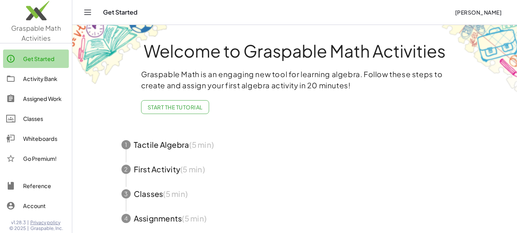
click at [25, 59] on div "Get Started" at bounding box center [44, 58] width 43 height 9
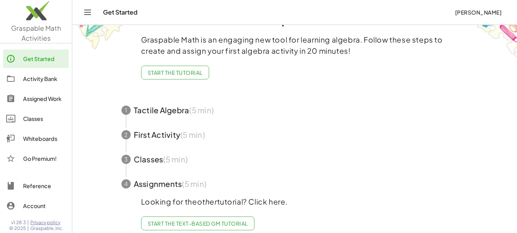
scroll to position [48, 0]
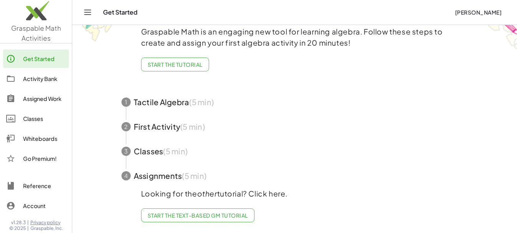
click at [43, 132] on link "Whiteboards" at bounding box center [36, 139] width 66 height 18
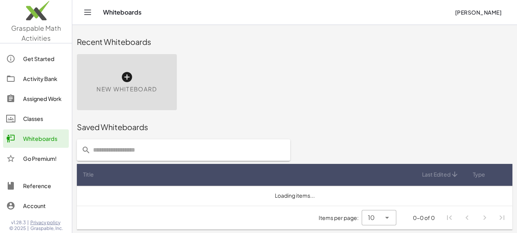
click at [147, 81] on div "New Whiteboard" at bounding box center [127, 82] width 100 height 56
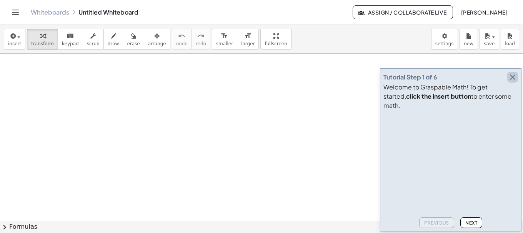
click at [377, 82] on icon "button" at bounding box center [512, 77] width 9 height 9
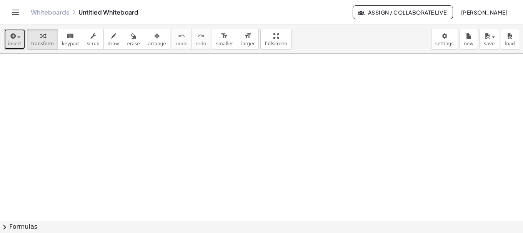
click at [11, 41] on span "insert" at bounding box center [14, 43] width 13 height 5
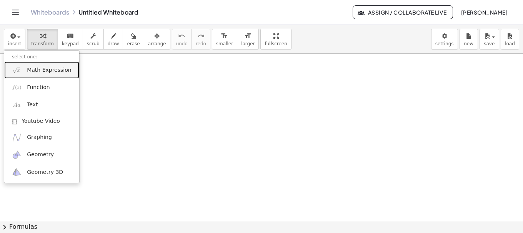
click at [34, 75] on link "Math Expression" at bounding box center [41, 70] width 75 height 17
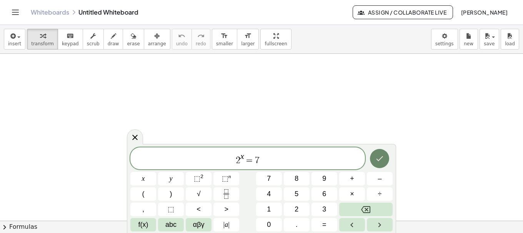
click at [377, 161] on icon "Done" at bounding box center [379, 159] width 7 height 5
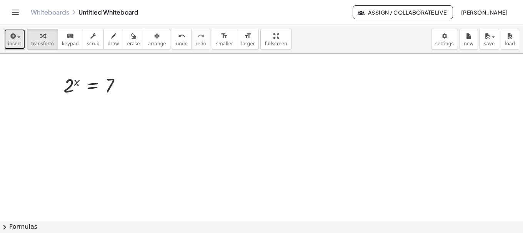
click at [13, 35] on icon "button" at bounding box center [12, 36] width 7 height 9
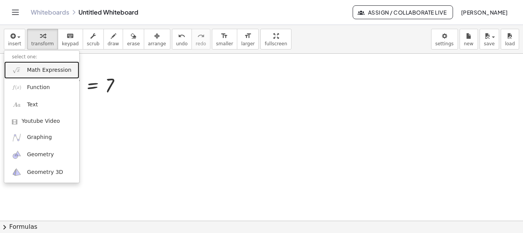
click at [43, 67] on span "Math Expression" at bounding box center [49, 71] width 44 height 8
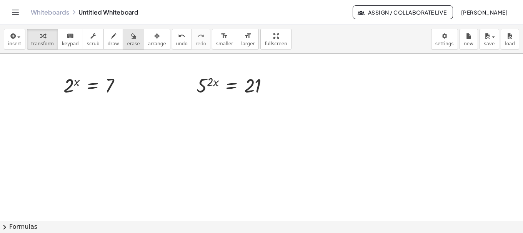
click at [128, 42] on button "erase" at bounding box center [133, 39] width 21 height 21
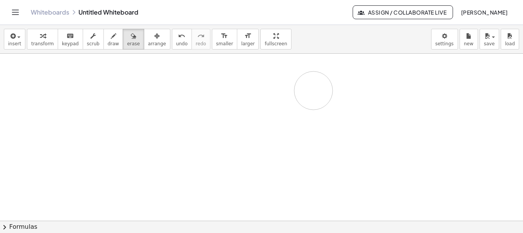
drag, startPoint x: 65, startPoint y: 84, endPoint x: 184, endPoint y: 68, distance: 120.2
click at [228, 82] on div at bounding box center [261, 221] width 523 height 335
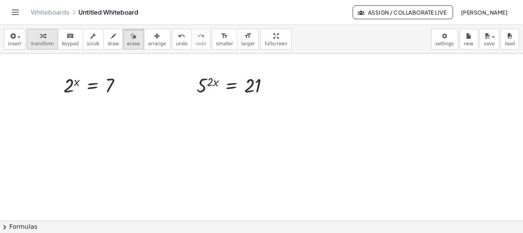
click at [40, 34] on icon "button" at bounding box center [42, 36] width 5 height 9
click at [17, 43] on span "insert" at bounding box center [14, 43] width 13 height 5
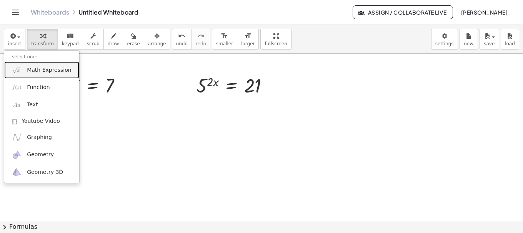
click at [30, 71] on span "Math Expression" at bounding box center [49, 71] width 44 height 8
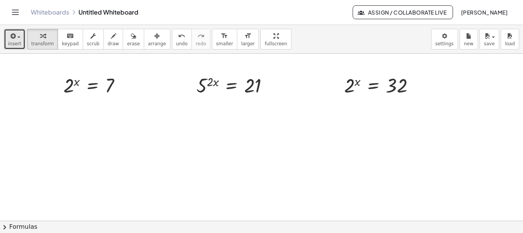
click at [13, 34] on icon "button" at bounding box center [12, 36] width 7 height 9
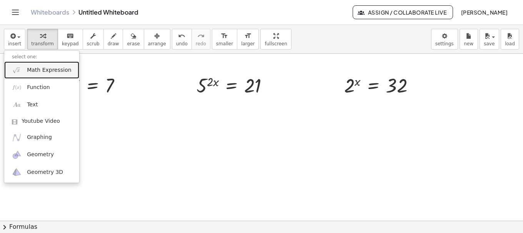
click at [37, 70] on span "Math Expression" at bounding box center [49, 71] width 44 height 8
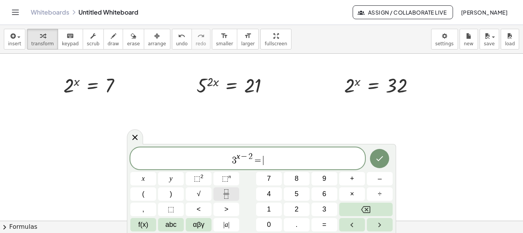
click at [228, 193] on icon "Fraction" at bounding box center [226, 195] width 10 height 10
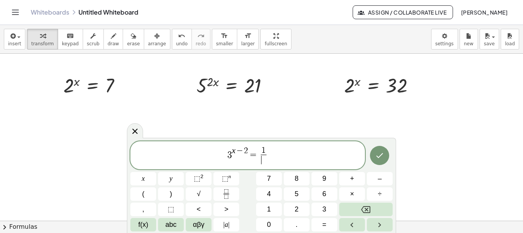
click at [264, 162] on span "​" at bounding box center [264, 160] width 6 height 10
click at [377, 156] on icon "Done" at bounding box center [379, 155] width 9 height 9
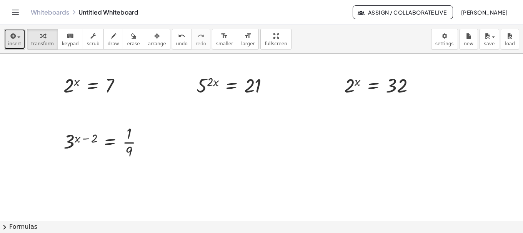
click at [18, 38] on div "button" at bounding box center [14, 35] width 13 height 9
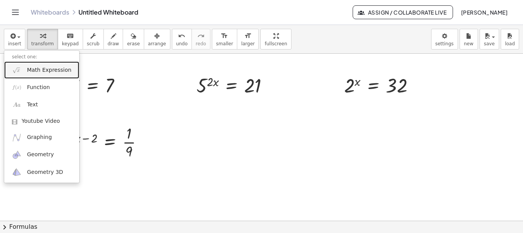
click at [25, 67] on link "Math Expression" at bounding box center [41, 70] width 75 height 17
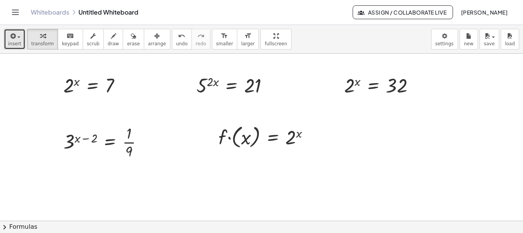
click at [12, 33] on icon "button" at bounding box center [12, 36] width 7 height 9
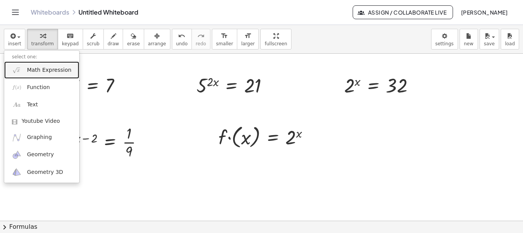
click at [38, 65] on link "Math Expression" at bounding box center [41, 70] width 75 height 17
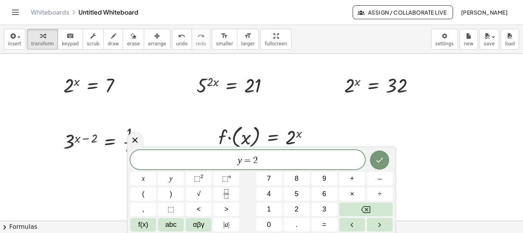
click at [260, 162] on span "y = 2" at bounding box center [247, 160] width 235 height 11
drag, startPoint x: 258, startPoint y: 164, endPoint x: 253, endPoint y: 163, distance: 5.2
click at [253, 163] on span "y = 2" at bounding box center [247, 160] width 235 height 11
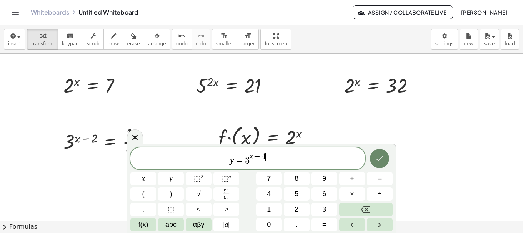
click at [377, 162] on icon "Done" at bounding box center [379, 158] width 9 height 9
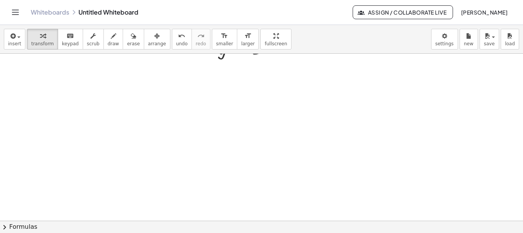
scroll to position [167, 0]
click at [21, 40] on button "insert" at bounding box center [15, 39] width 22 height 21
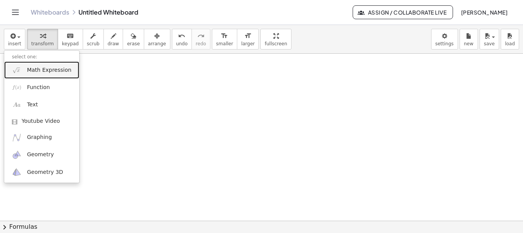
click at [33, 70] on span "Math Expression" at bounding box center [49, 71] width 44 height 8
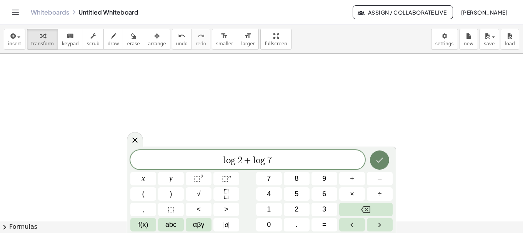
click at [377, 161] on button "Done" at bounding box center [379, 160] width 19 height 19
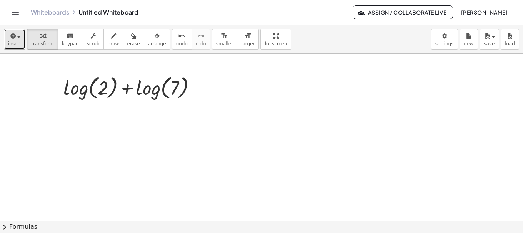
click at [14, 42] on span "insert" at bounding box center [14, 43] width 13 height 5
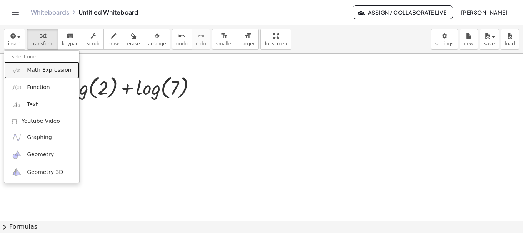
click at [48, 70] on span "Math Expression" at bounding box center [49, 71] width 44 height 8
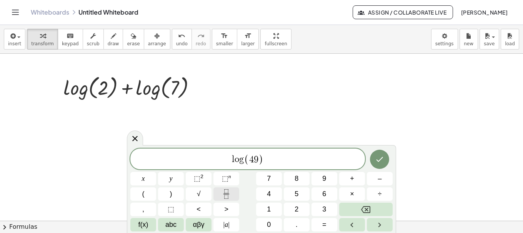
click at [223, 192] on icon "Fraction" at bounding box center [226, 195] width 10 height 10
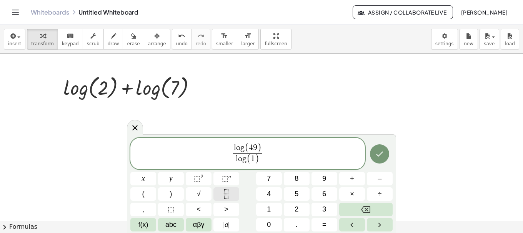
click at [226, 190] on icon "Fraction" at bounding box center [226, 195] width 10 height 10
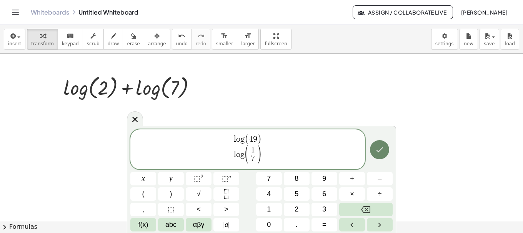
click at [377, 152] on icon "Done" at bounding box center [379, 149] width 7 height 5
